Goal: Information Seeking & Learning: Learn about a topic

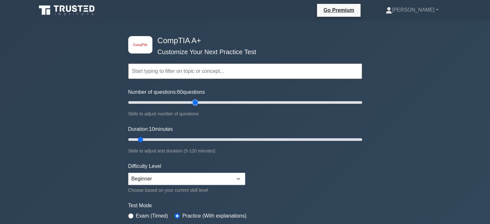
drag, startPoint x: 217, startPoint y: 106, endPoint x: 198, endPoint y: 102, distance: 19.5
type input "60"
click at [198, 102] on input "Number of questions: 60 questions" at bounding box center [245, 103] width 234 height 8
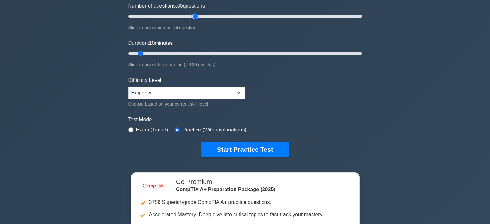
scroll to position [86, 0]
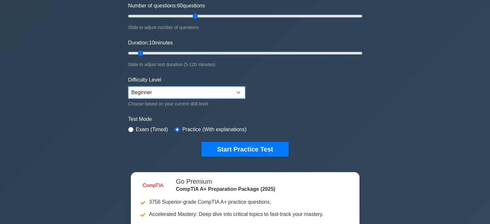
click at [180, 88] on select "Beginner Intermediate Expert" at bounding box center [186, 92] width 117 height 12
select select "intermediate"
click at [128, 86] on select "Beginner Intermediate Expert" at bounding box center [186, 92] width 117 height 12
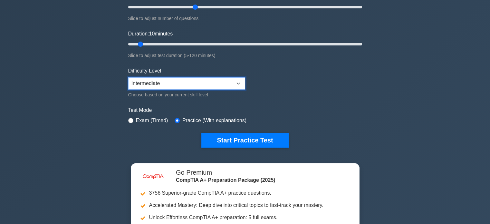
scroll to position [101, 0]
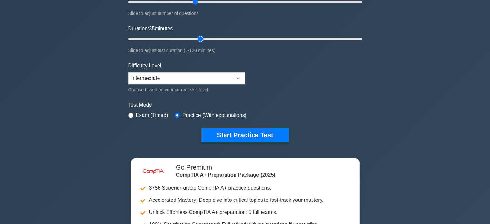
drag, startPoint x: 175, startPoint y: 38, endPoint x: 196, endPoint y: 39, distance: 21.3
click at [196, 39] on input "Duration: 35 minutes" at bounding box center [245, 39] width 234 height 8
drag, startPoint x: 215, startPoint y: 37, endPoint x: 276, endPoint y: 39, distance: 61.0
type input "80"
click at [276, 39] on input "Duration: 75 minutes" at bounding box center [245, 39] width 234 height 8
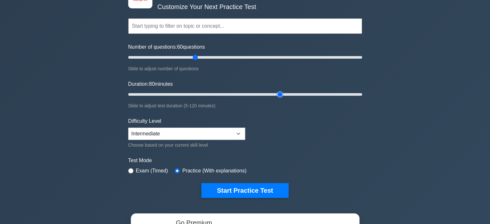
scroll to position [41, 0]
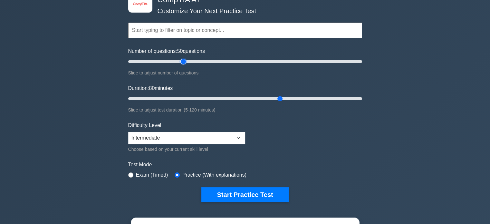
drag, startPoint x: 195, startPoint y: 61, endPoint x: 186, endPoint y: 61, distance: 8.4
type input "50"
click at [186, 61] on input "Number of questions: 50 questions" at bounding box center [245, 62] width 234 height 8
click at [324, 132] on form "Topics Hardware Operating Systems Networking Security Troubleshooting Mobile De…" at bounding box center [245, 102] width 234 height 199
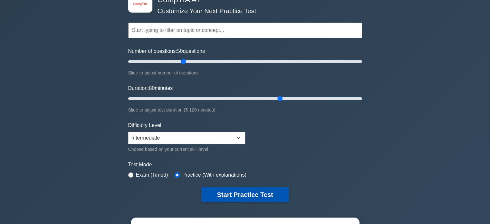
click at [267, 191] on button "Start Practice Test" at bounding box center [244, 194] width 87 height 15
click at [251, 193] on button "Start Practice Test" at bounding box center [244, 194] width 87 height 15
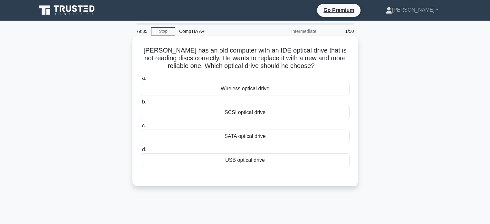
click at [228, 140] on div "SATA optical drive" at bounding box center [245, 137] width 209 height 14
click at [141, 128] on input "c. SATA optical drive" at bounding box center [141, 126] width 0 height 4
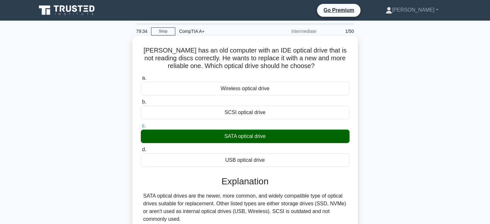
scroll to position [124, 0]
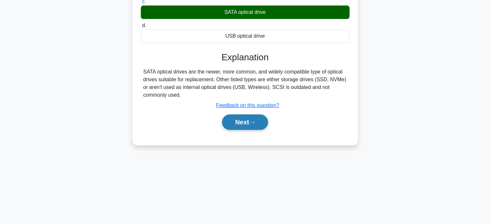
click at [246, 121] on button "Next" at bounding box center [245, 121] width 46 height 15
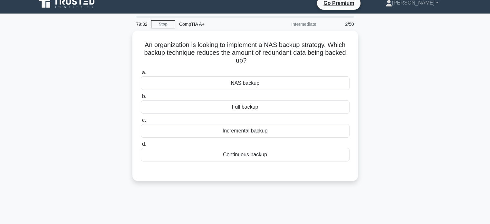
scroll to position [7, 0]
click at [235, 131] on div "Incremental backup" at bounding box center [245, 130] width 209 height 14
click at [141, 121] on input "c. Incremental backup" at bounding box center [141, 119] width 0 height 4
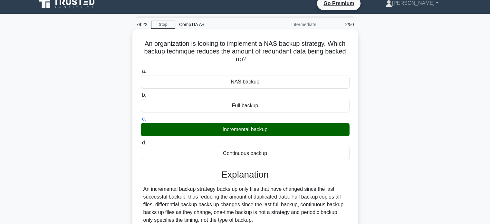
scroll to position [124, 0]
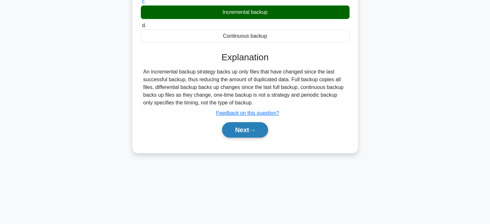
click at [240, 127] on button "Next" at bounding box center [245, 129] width 46 height 15
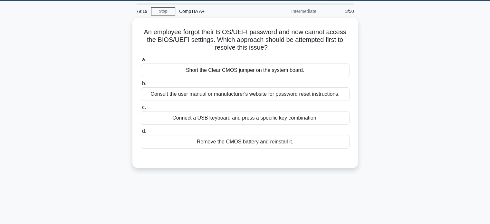
scroll to position [20, 0]
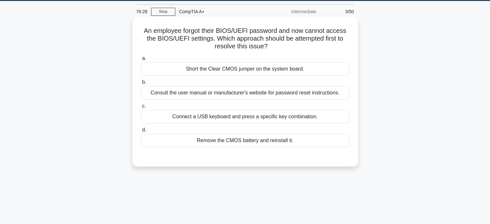
click at [355, 54] on div "An employee forgot their BIOS/UEFI password and now cannot access the BIOS/UEFI…" at bounding box center [245, 91] width 226 height 150
click at [311, 77] on div "a. Short the Clear CMOS jumper on the system board. b. Consult the user manual …" at bounding box center [245, 100] width 217 height 95
click at [311, 73] on div "Short the Clear CMOS jumper on the system board." at bounding box center [245, 69] width 209 height 14
click at [141, 61] on input "a. Short the Clear CMOS jumper on the system board." at bounding box center [141, 58] width 0 height 4
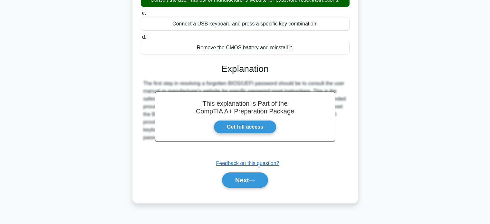
scroll to position [124, 0]
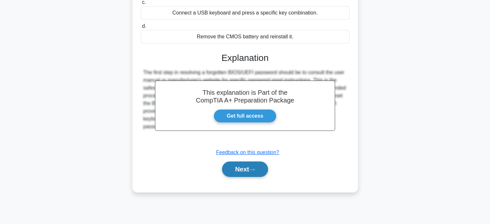
click at [255, 172] on button "Next" at bounding box center [245, 169] width 46 height 15
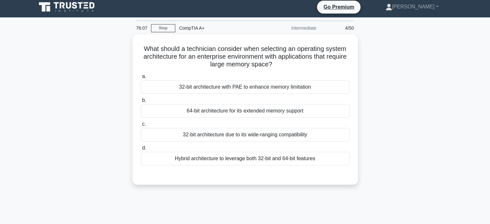
scroll to position [0, 0]
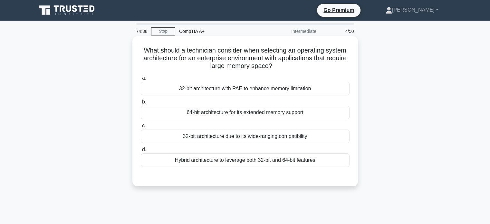
click at [300, 116] on div "64-bit architecture for its extended memory support" at bounding box center [245, 113] width 209 height 14
click at [141, 104] on input "b. 64-bit architecture for its extended memory support" at bounding box center [141, 102] width 0 height 4
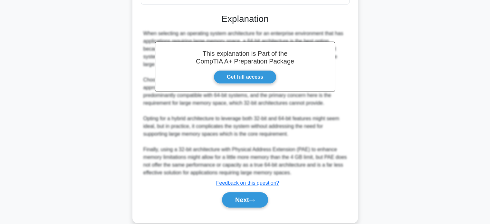
scroll to position [163, 0]
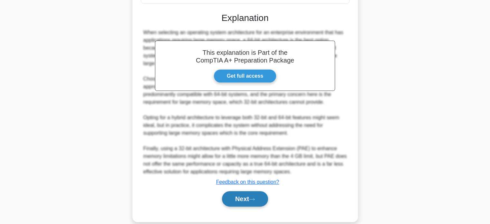
click at [250, 198] on button "Next" at bounding box center [245, 198] width 46 height 15
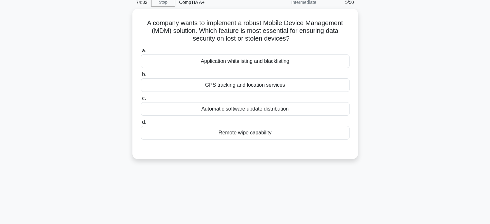
scroll to position [27, 0]
click at [272, 107] on div "Automatic software update distribution" at bounding box center [245, 109] width 209 height 14
click at [141, 101] on input "c. Automatic software update distribution" at bounding box center [141, 98] width 0 height 4
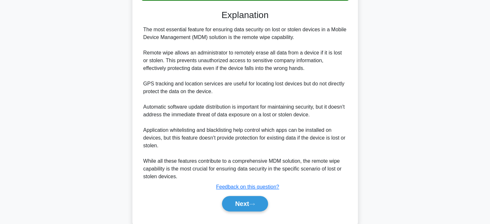
scroll to position [173, 0]
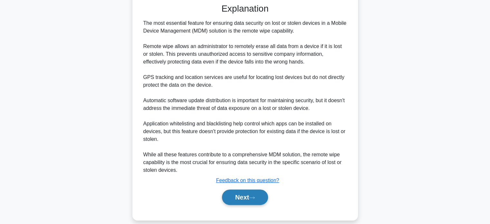
click at [256, 191] on button "Next" at bounding box center [245, 197] width 46 height 15
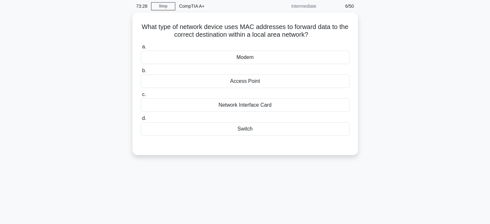
scroll to position [0, 0]
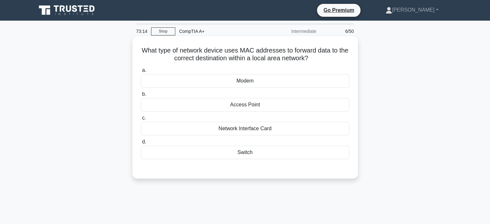
click at [258, 134] on div "Network Interface Card" at bounding box center [245, 129] width 209 height 14
click at [141, 120] on input "c. Network Interface Card" at bounding box center [141, 118] width 0 height 4
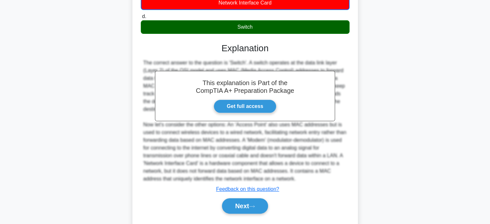
scroll to position [143, 0]
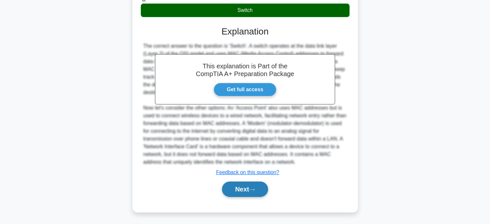
click at [245, 189] on button "Next" at bounding box center [245, 188] width 46 height 15
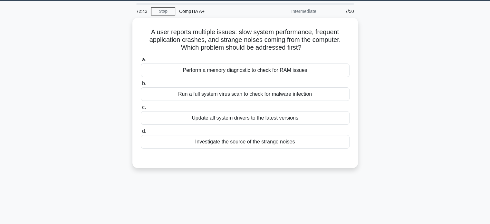
scroll to position [20, 0]
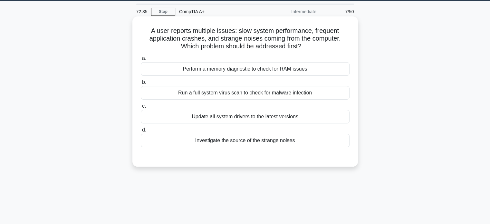
click at [278, 68] on div "Perform a memory diagnostic to check for RAM issues" at bounding box center [245, 69] width 209 height 14
click at [141, 61] on input "a. Perform a memory diagnostic to check for RAM issues" at bounding box center [141, 58] width 0 height 4
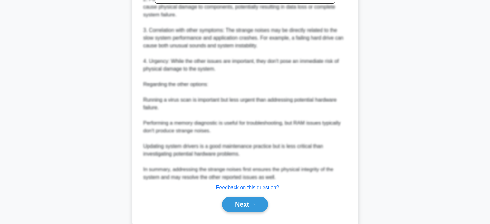
scroll to position [251, 0]
click at [235, 205] on button "Next" at bounding box center [245, 204] width 46 height 15
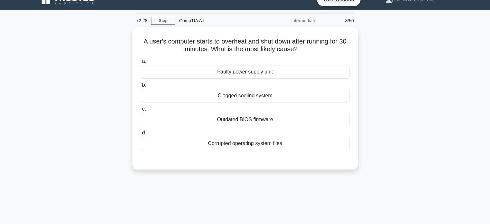
scroll to position [10, 0]
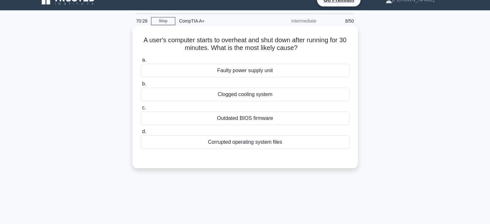
click at [322, 49] on h5 "A user's computer starts to overheat and shut down after running for 30 minutes…" at bounding box center [245, 44] width 210 height 16
click at [318, 65] on div "Faulty power supply unit" at bounding box center [245, 71] width 209 height 14
click at [141, 62] on input "a. Faulty power supply unit" at bounding box center [141, 60] width 0 height 4
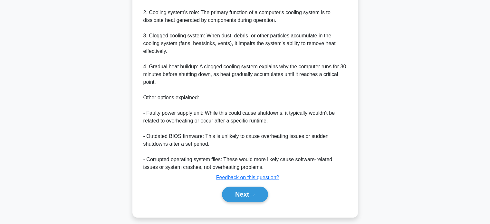
scroll to position [228, 0]
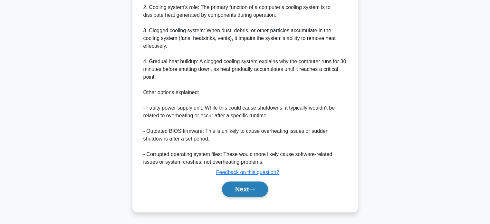
click at [255, 184] on button "Next" at bounding box center [245, 188] width 46 height 15
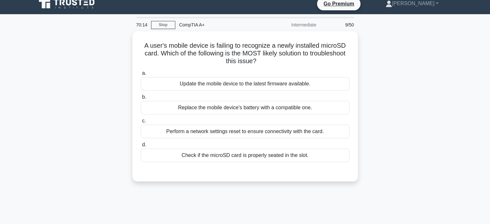
scroll to position [5, 0]
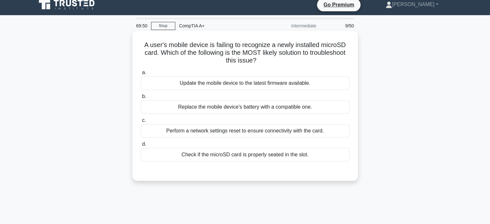
click at [287, 80] on div "Update the mobile device to the latest firmware available." at bounding box center [245, 83] width 209 height 14
click at [141, 75] on input "a. Update the mobile device to the latest firmware available." at bounding box center [141, 73] width 0 height 4
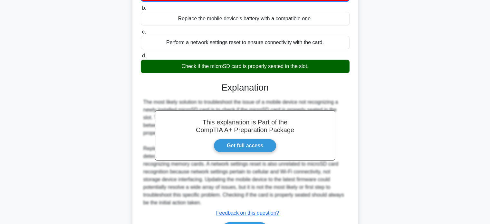
scroll to position [135, 0]
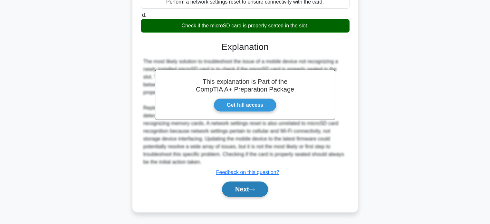
click at [259, 191] on button "Next" at bounding box center [245, 188] width 46 height 15
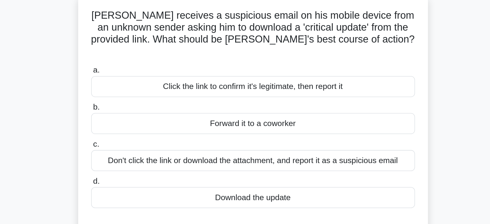
scroll to position [19, 0]
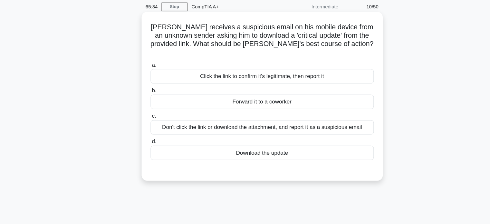
click at [316, 118] on div "Don't click the link or download the attachment, and report it as a suspicious …" at bounding box center [245, 125] width 209 height 14
click at [141, 117] on input "c. Don't click the link or download the attachment, and report it as a suspicio…" at bounding box center [141, 115] width 0 height 4
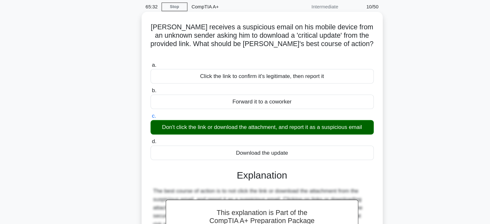
scroll to position [124, 0]
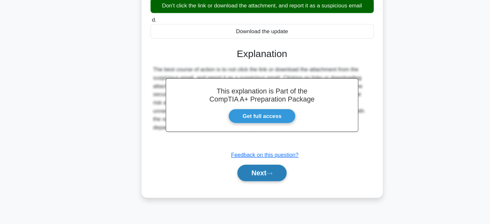
click at [243, 173] on button "Next" at bounding box center [245, 176] width 46 height 15
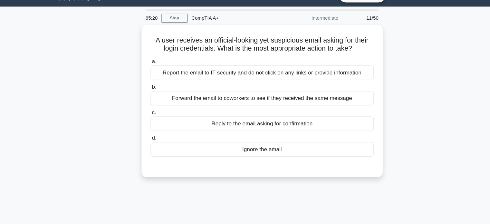
scroll to position [10, 0]
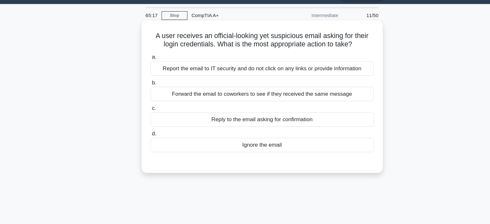
click at [224, 66] on div "Report the email to IT security and do not click on any links or provide inform…" at bounding box center [245, 71] width 209 height 14
click at [141, 63] on input "a. Report the email to IT security and do not click on any links or provide inf…" at bounding box center [141, 60] width 0 height 4
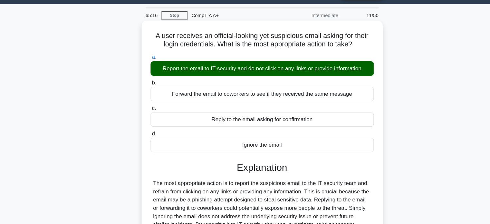
scroll to position [124, 0]
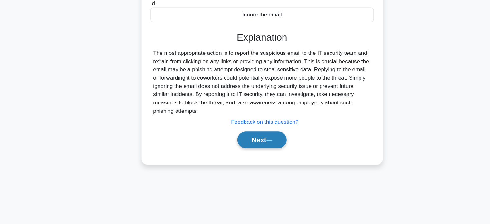
click at [237, 147] on button "Next" at bounding box center [245, 145] width 46 height 15
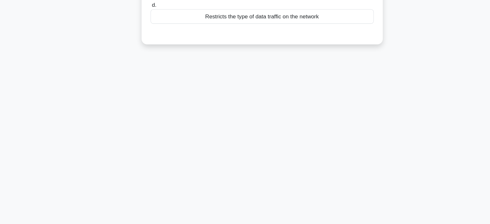
scroll to position [0, 0]
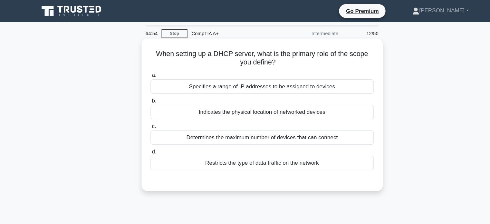
click at [192, 81] on div "Specifies a range of IP addresses to be assigned to devices" at bounding box center [245, 81] width 209 height 14
click at [141, 73] on input "a. Specifies a range of IP addresses to be assigned to devices" at bounding box center [141, 70] width 0 height 4
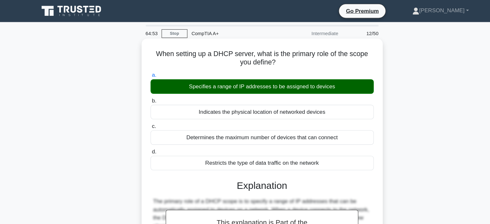
scroll to position [124, 0]
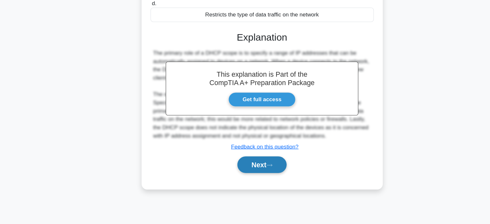
click at [236, 165] on button "Next" at bounding box center [245, 168] width 46 height 15
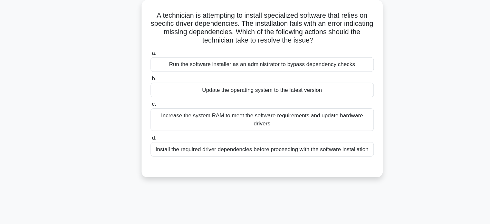
scroll to position [23, 0]
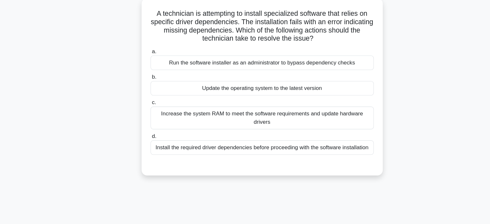
click at [194, 151] on div "Install the required driver dependencies before proceeding with the software in…" at bounding box center [245, 153] width 209 height 14
click at [141, 144] on input "d. Install the required driver dependencies before proceeding with the software…" at bounding box center [141, 142] width 0 height 4
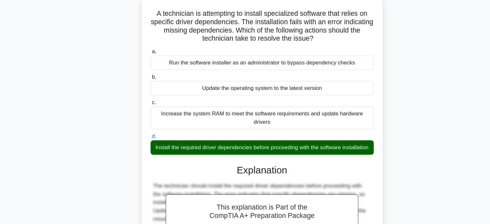
scroll to position [126, 0]
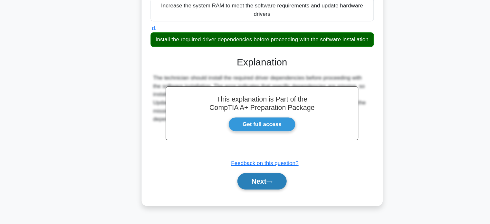
click at [229, 190] on button "Next" at bounding box center [245, 183] width 46 height 15
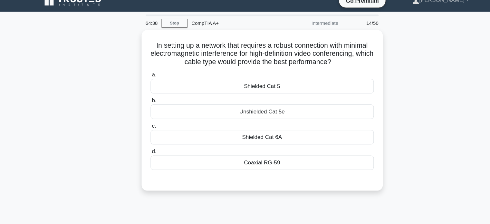
scroll to position [8, 0]
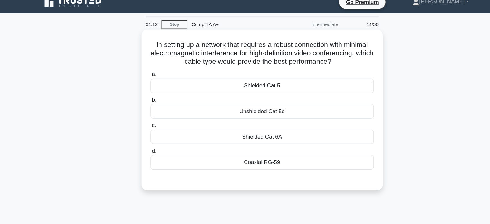
click at [237, 130] on div "Shielded Cat 6A" at bounding box center [245, 128] width 209 height 14
click at [141, 120] on input "c. Shielded Cat 6A" at bounding box center [141, 117] width 0 height 4
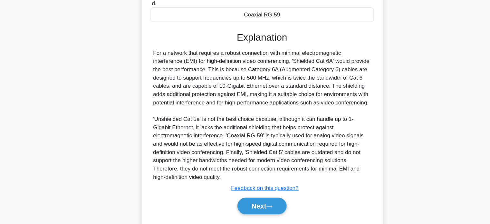
scroll to position [150, 0]
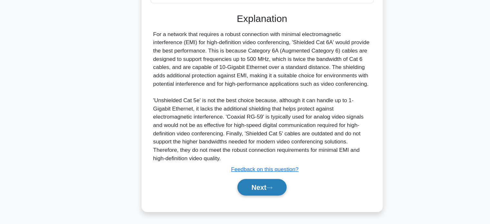
click at [249, 191] on button "Next" at bounding box center [245, 189] width 46 height 15
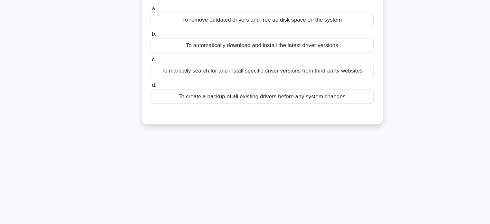
scroll to position [0, 0]
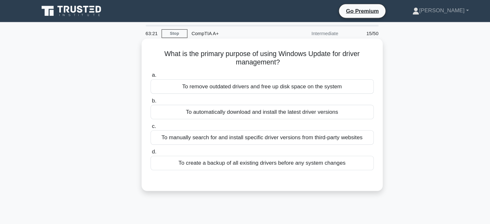
click at [295, 48] on h5 "What is the primary purpose of using Windows Update for driver management? .spi…" at bounding box center [245, 54] width 210 height 16
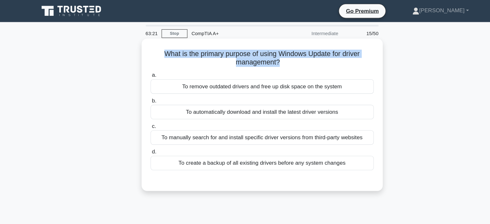
click at [295, 48] on h5 "What is the primary purpose of using Windows Update for driver management? .spi…" at bounding box center [245, 54] width 210 height 16
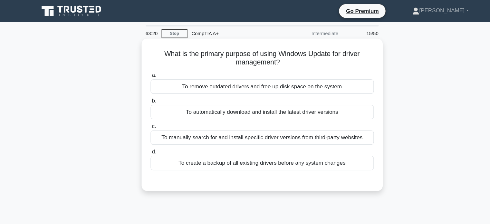
click at [284, 61] on h5 "What is the primary purpose of using Windows Update for driver management? .spi…" at bounding box center [245, 54] width 210 height 16
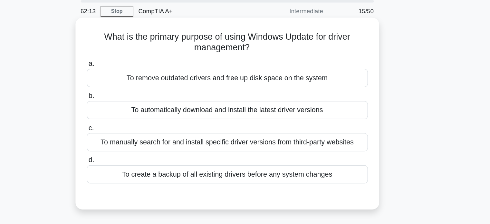
click at [250, 103] on div "To automatically download and install the latest driver versions" at bounding box center [245, 105] width 209 height 14
click at [141, 96] on input "b. To automatically download and install the latest driver versions" at bounding box center [141, 94] width 0 height 4
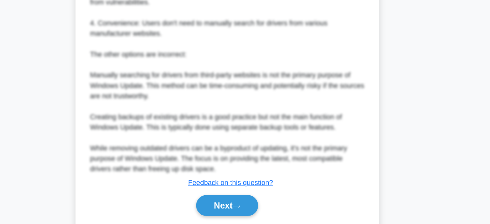
scroll to position [211, 0]
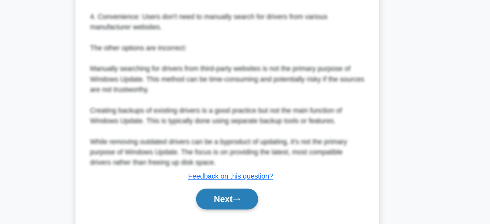
click at [239, 211] on button "Next" at bounding box center [245, 205] width 46 height 15
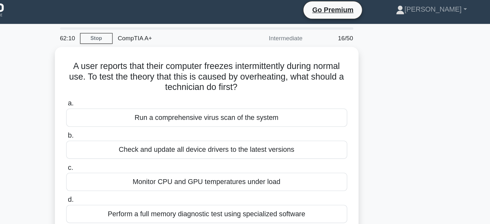
scroll to position [0, 0]
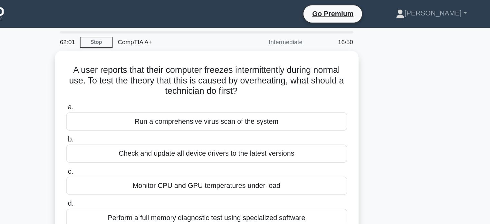
click at [273, 100] on label "b. Check and update all device drivers to the latest versions" at bounding box center [245, 110] width 209 height 21
click at [141, 102] on input "b. Check and update all device drivers to the latest versions" at bounding box center [141, 104] width 0 height 4
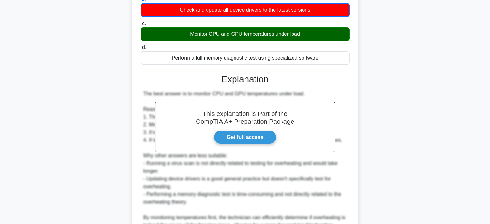
scroll to position [174, 0]
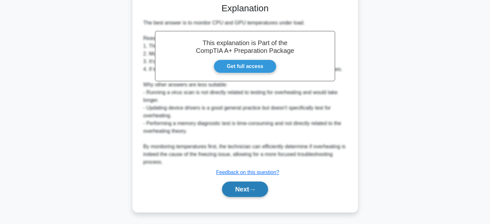
click at [242, 192] on button "Next" at bounding box center [245, 188] width 46 height 15
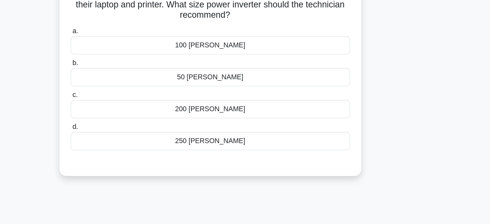
scroll to position [8, 0]
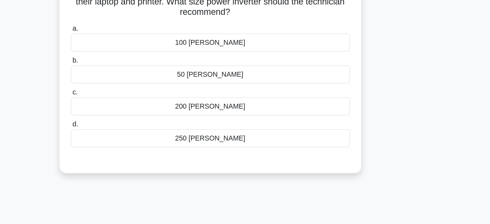
click at [254, 156] on div "250 watts" at bounding box center [245, 160] width 209 height 14
click at [141, 152] on input "d. 250 watts" at bounding box center [141, 149] width 0 height 4
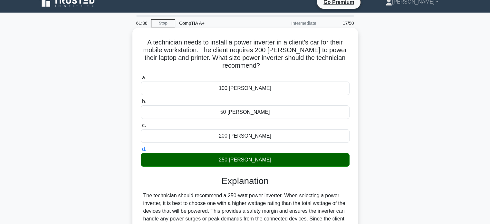
scroll to position [124, 0]
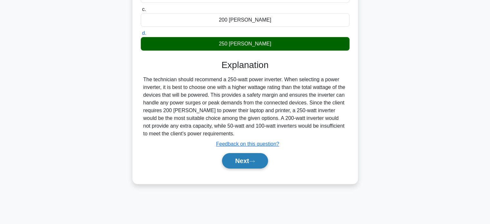
click at [246, 163] on button "Next" at bounding box center [245, 160] width 46 height 15
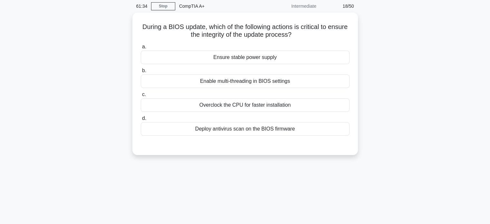
scroll to position [0, 0]
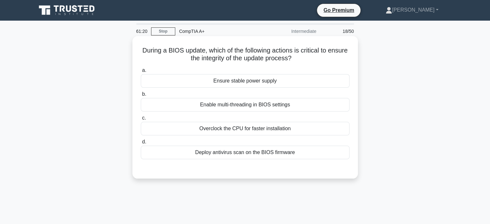
click at [299, 58] on h5 "During a BIOS update, which of the following actions is critical to ensure the …" at bounding box center [245, 54] width 210 height 16
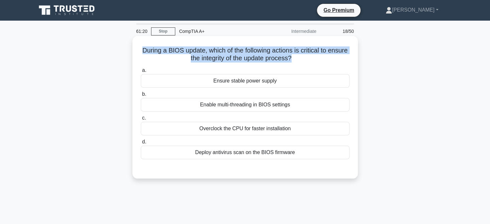
click at [299, 58] on h5 "During a BIOS update, which of the following actions is critical to ensure the …" at bounding box center [245, 54] width 210 height 16
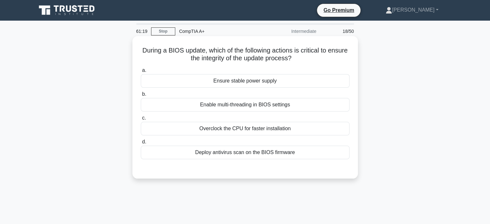
click at [317, 63] on h5 "During a BIOS update, which of the following actions is critical to ensure the …" at bounding box center [245, 54] width 210 height 16
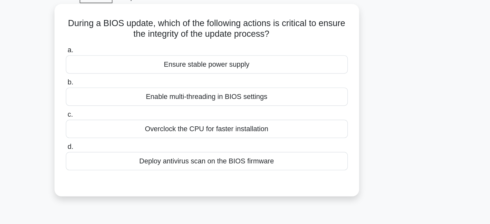
click at [260, 153] on div "Deploy antivirus scan on the BIOS firmware" at bounding box center [245, 153] width 209 height 14
click at [141, 144] on input "d. Deploy antivirus scan on the BIOS firmware" at bounding box center [141, 142] width 0 height 4
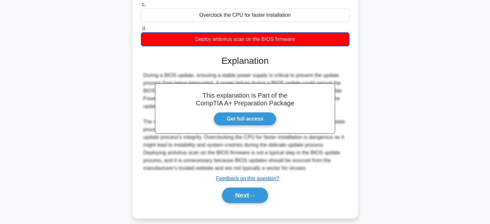
scroll to position [124, 0]
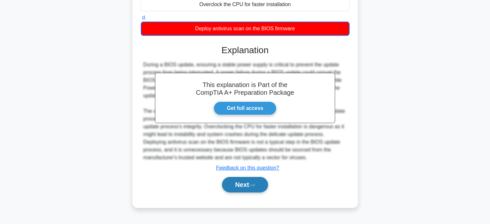
click at [240, 185] on button "Next" at bounding box center [245, 184] width 46 height 15
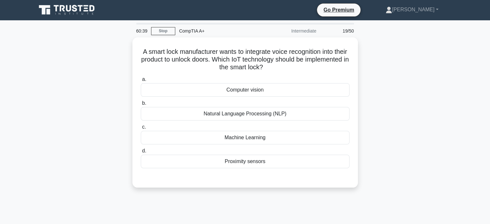
scroll to position [0, 0]
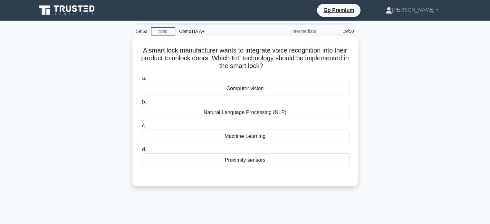
click at [251, 138] on div "Machine Learning" at bounding box center [245, 137] width 209 height 14
click at [141, 128] on input "c. Machine Learning" at bounding box center [141, 126] width 0 height 4
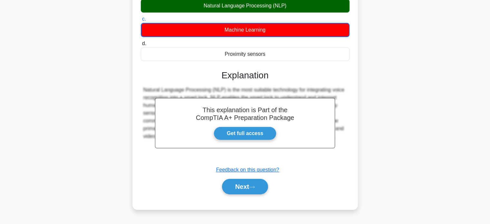
scroll to position [124, 0]
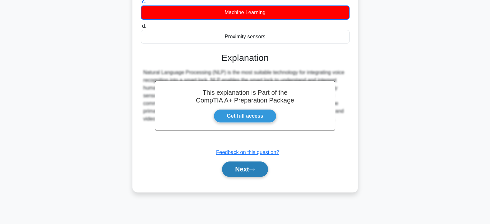
click at [245, 173] on button "Next" at bounding box center [245, 169] width 46 height 15
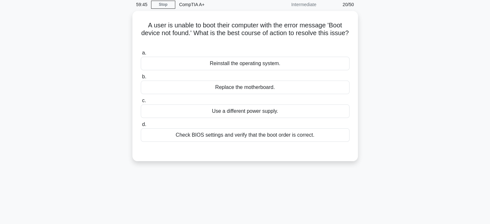
scroll to position [14, 0]
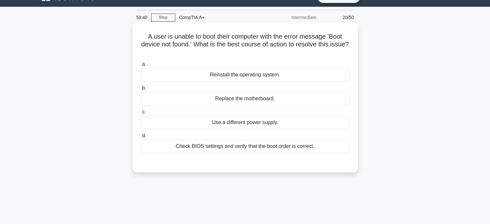
click at [261, 149] on div "Check BIOS settings and verify that the boot order is correct." at bounding box center [245, 147] width 209 height 14
click at [141, 138] on input "d. Check BIOS settings and verify that the boot order is correct." at bounding box center [141, 136] width 0 height 4
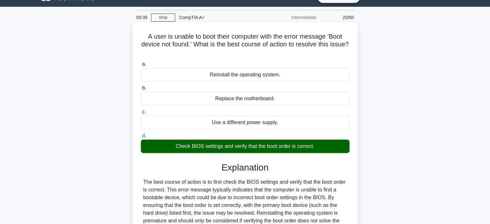
scroll to position [124, 0]
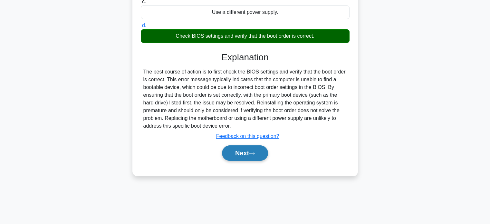
click at [253, 149] on button "Next" at bounding box center [245, 152] width 46 height 15
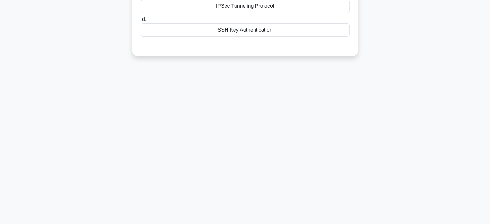
scroll to position [0, 0]
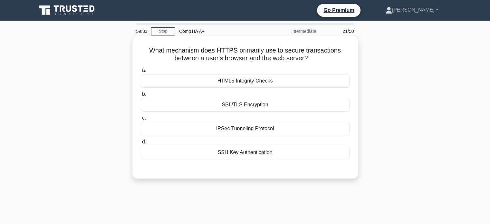
click at [243, 104] on div "SSL/TLS Encryption" at bounding box center [245, 105] width 209 height 14
click at [141, 96] on input "b. SSL/TLS Encryption" at bounding box center [141, 94] width 0 height 4
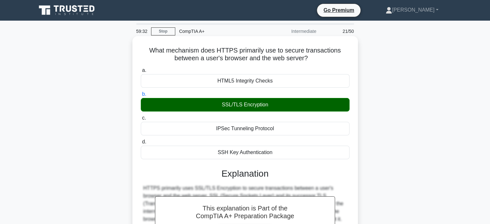
scroll to position [124, 0]
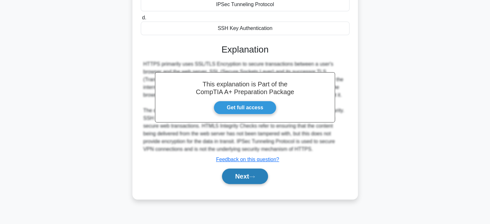
click at [249, 180] on button "Next" at bounding box center [245, 176] width 46 height 15
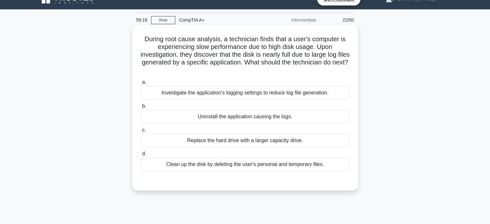
scroll to position [11, 0]
